Goal: Information Seeking & Learning: Learn about a topic

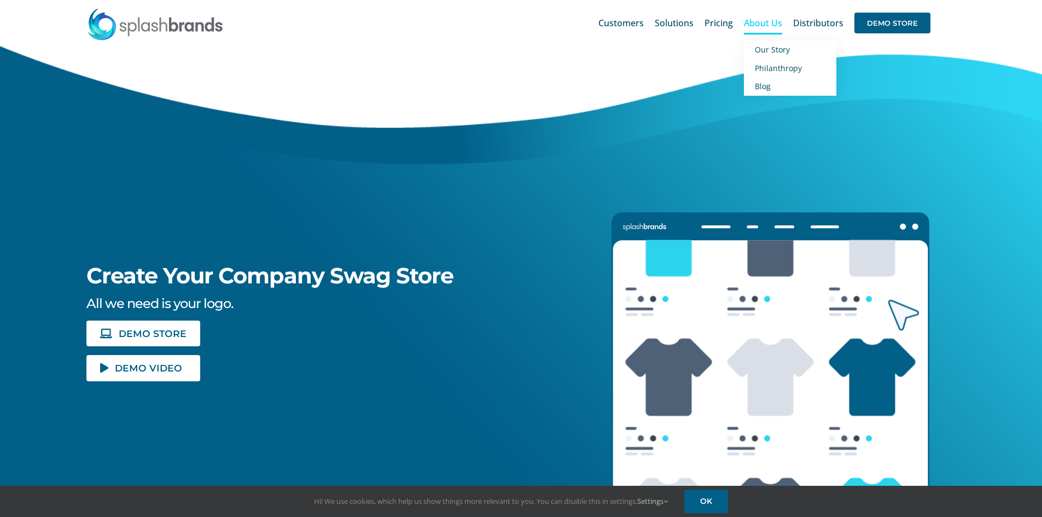
click at [768, 20] on span "About Us" at bounding box center [763, 23] width 38 height 9
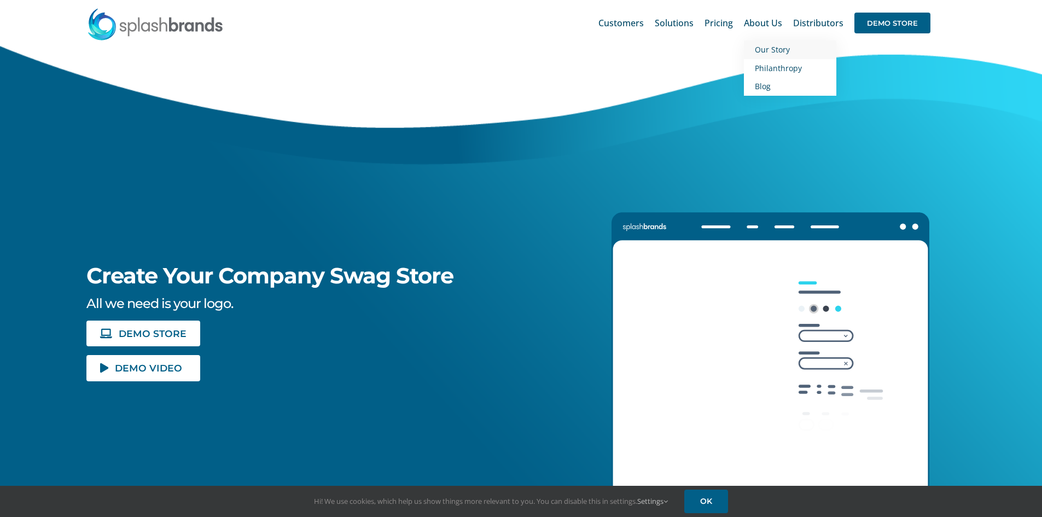
click at [768, 50] on span "Our Story" at bounding box center [772, 49] width 35 height 10
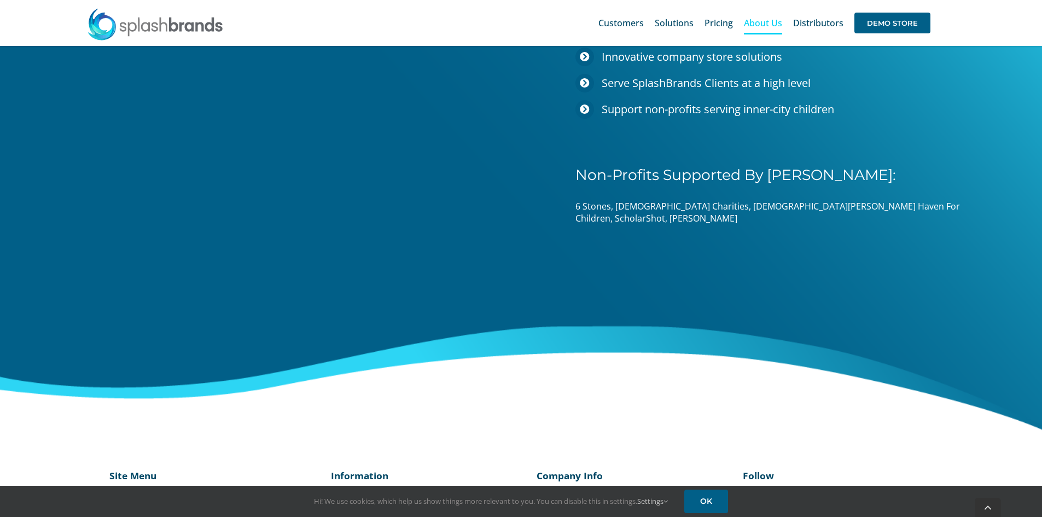
scroll to position [1694, 0]
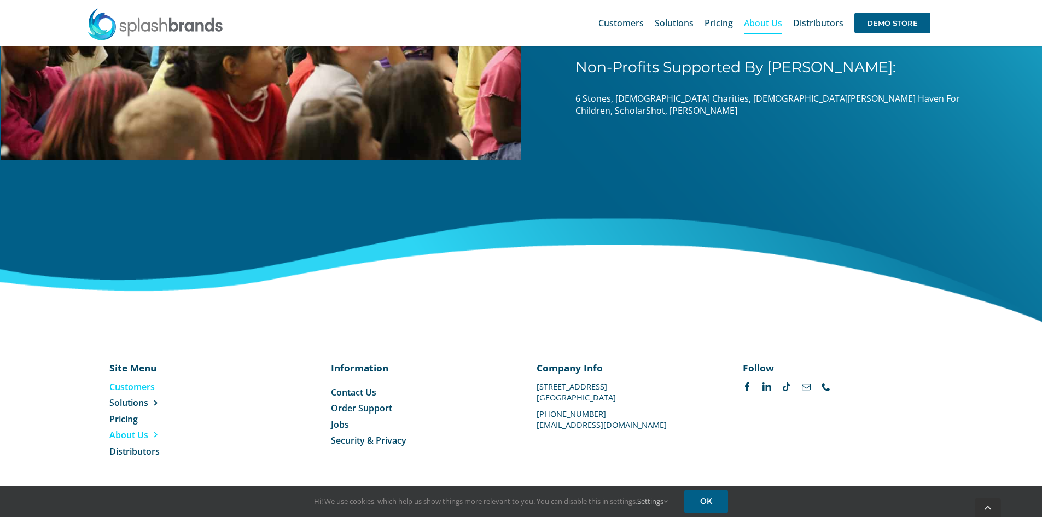
click at [125, 385] on span "Customers" at bounding box center [131, 387] width 45 height 12
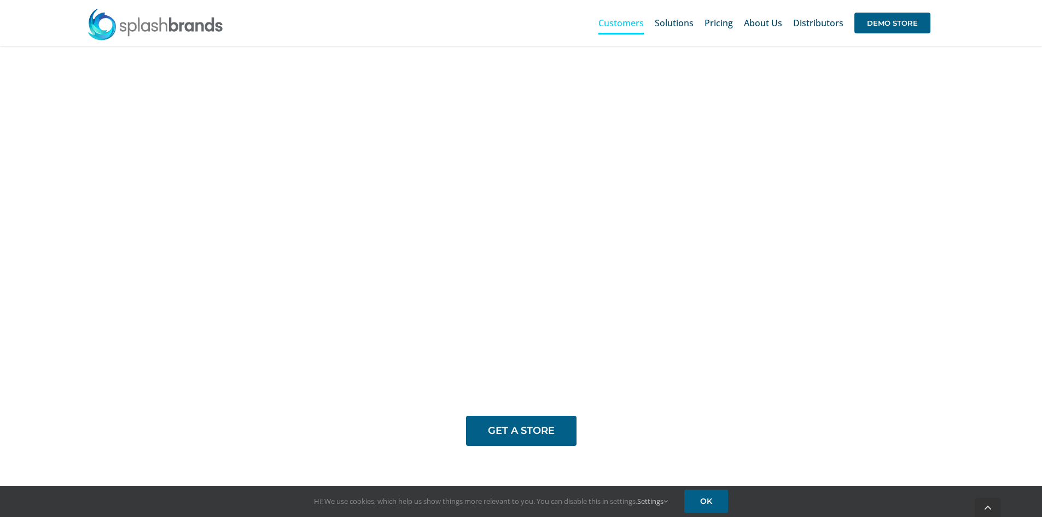
scroll to position [895, 0]
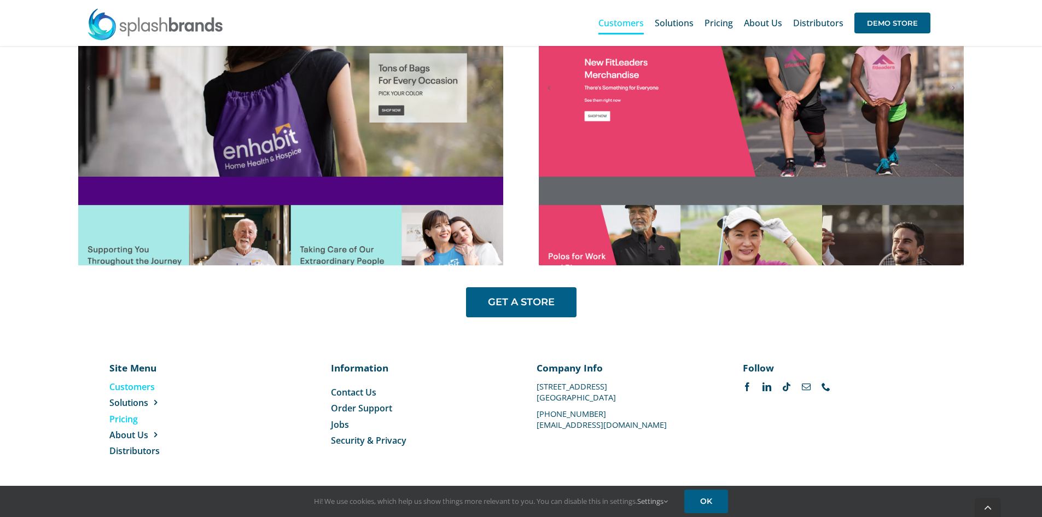
click at [130, 417] on span "Pricing" at bounding box center [123, 419] width 28 height 12
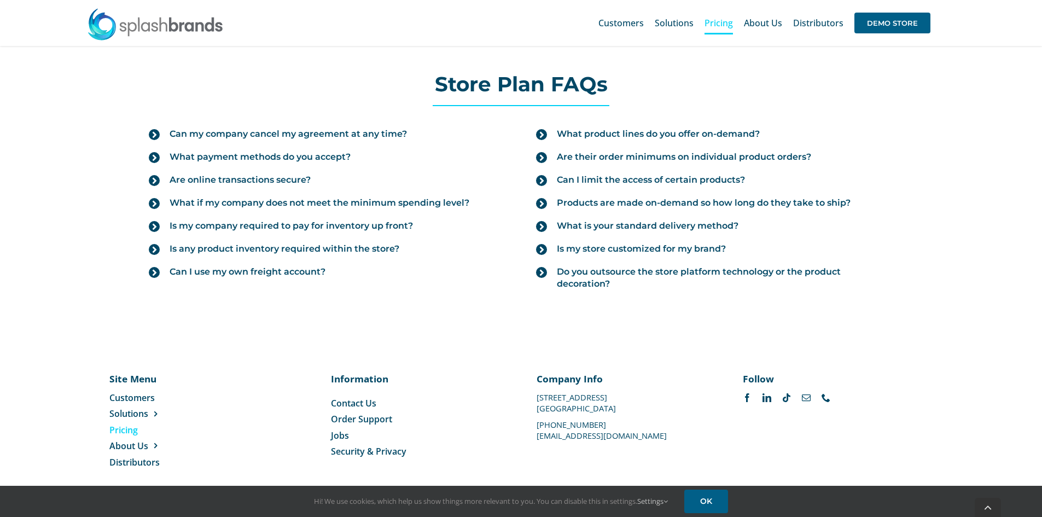
scroll to position [1215, 0]
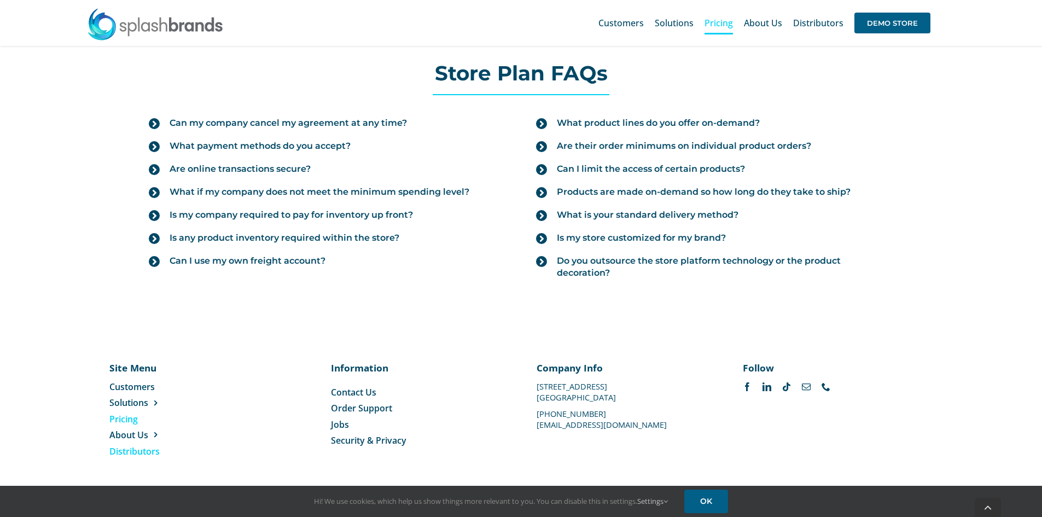
click at [138, 452] on span "Distributors" at bounding box center [134, 451] width 50 height 12
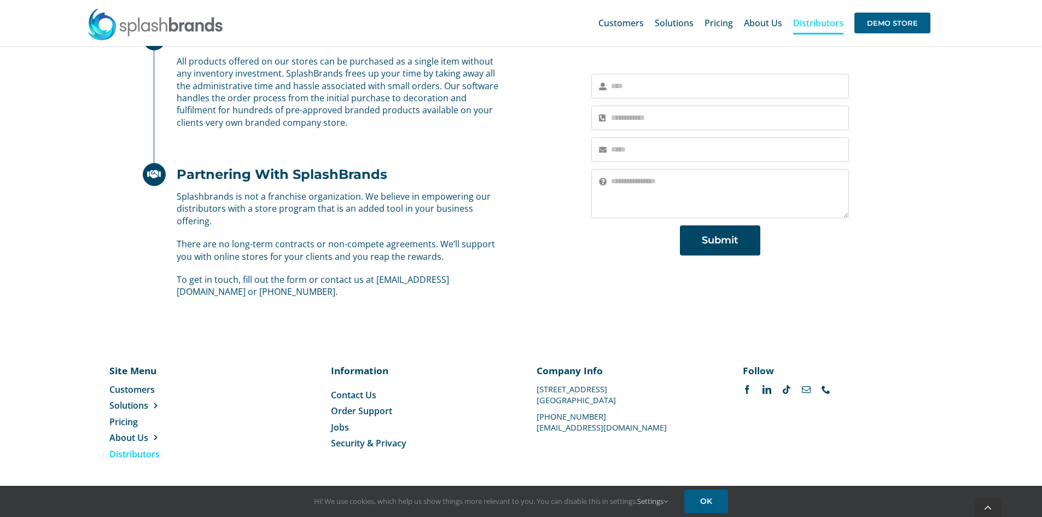
scroll to position [659, 0]
